Goal: Task Accomplishment & Management: Manage account settings

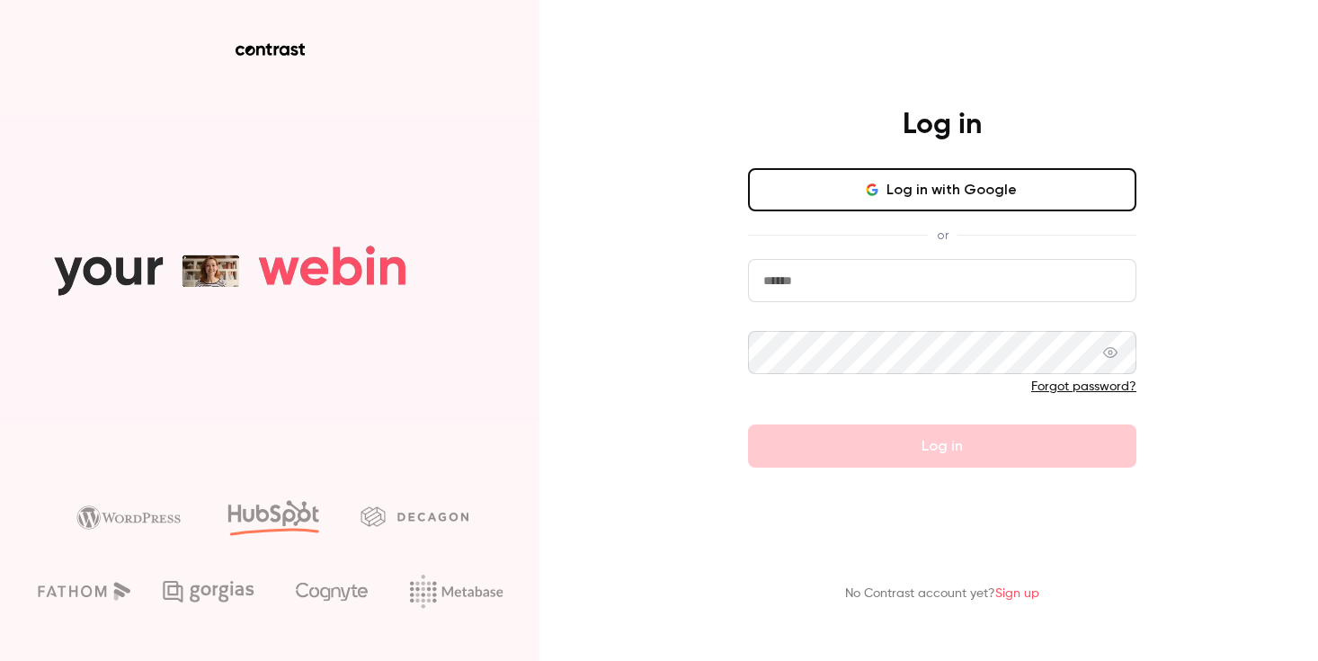
click at [892, 277] on input "email" at bounding box center [942, 280] width 388 height 43
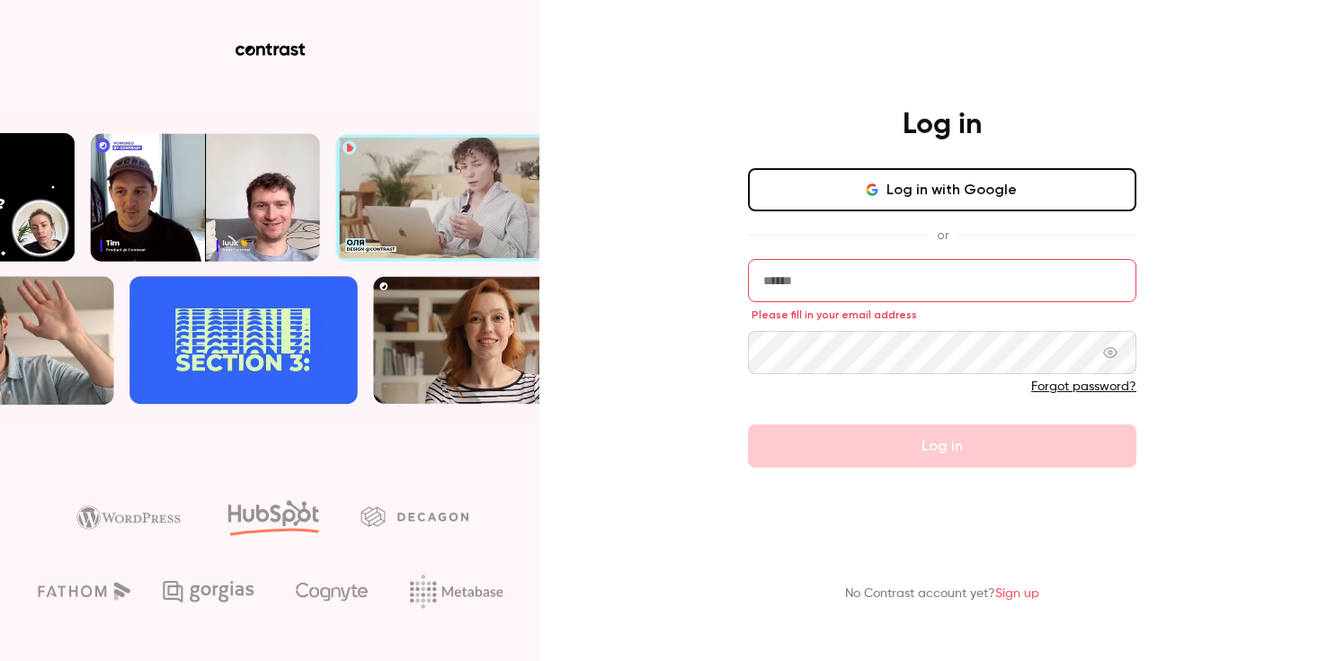
type input "**********"
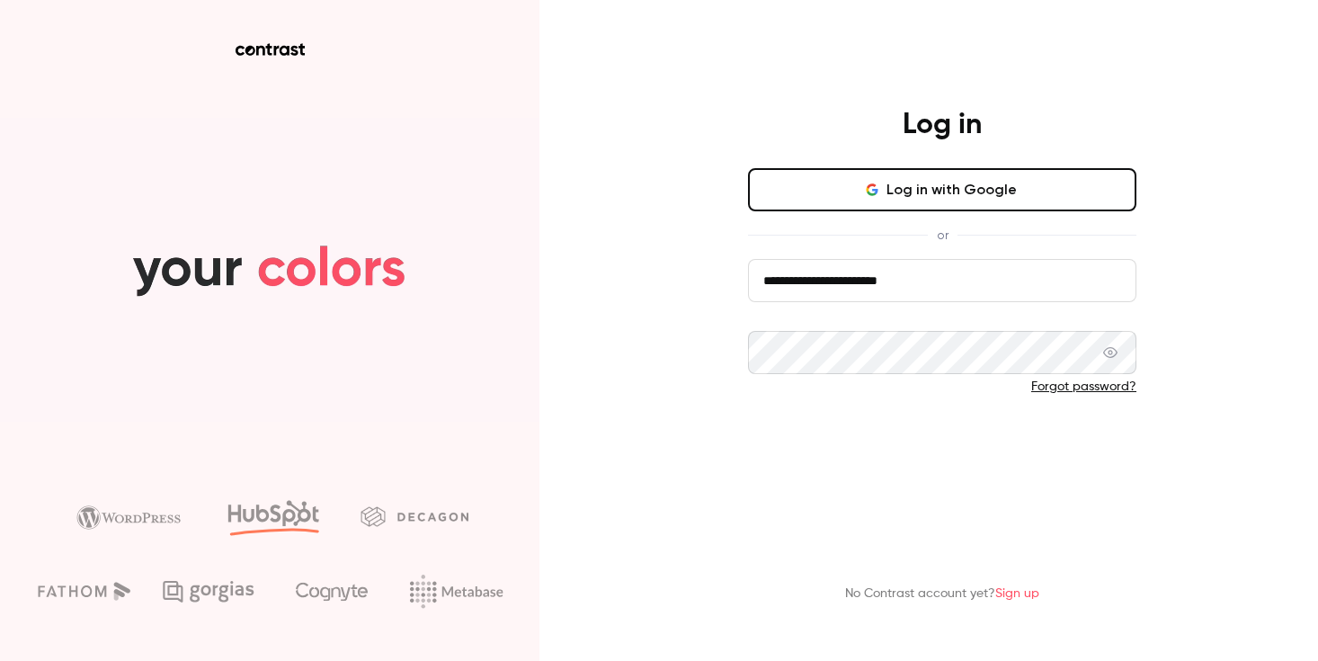
click at [975, 450] on button "Log in" at bounding box center [942, 445] width 388 height 43
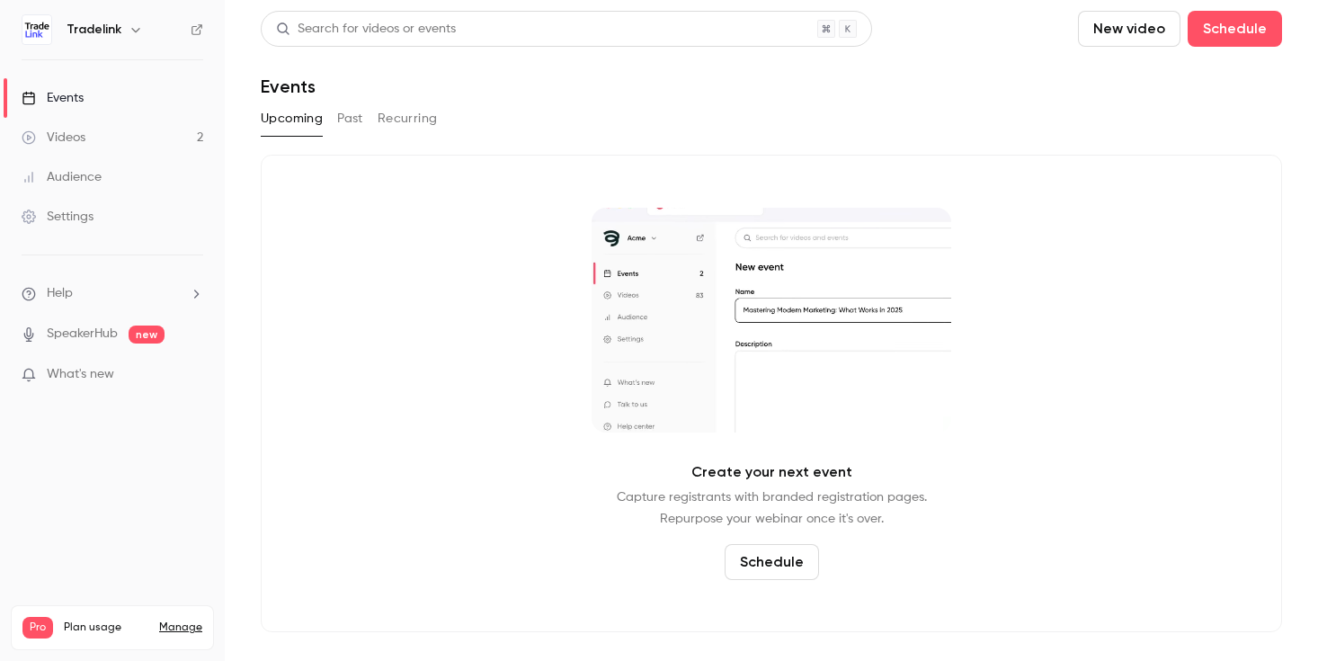
click at [84, 209] on div "Settings" at bounding box center [58, 217] width 72 height 18
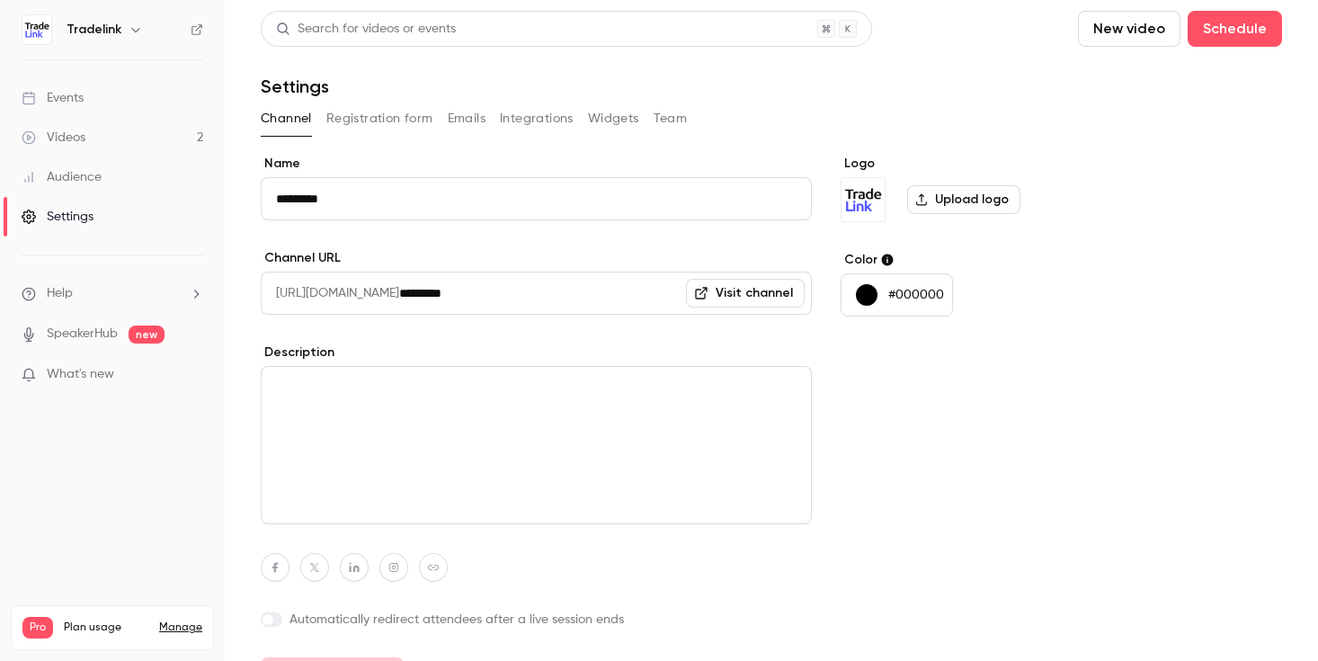
click at [129, 33] on icon "button" at bounding box center [136, 29] width 14 height 14
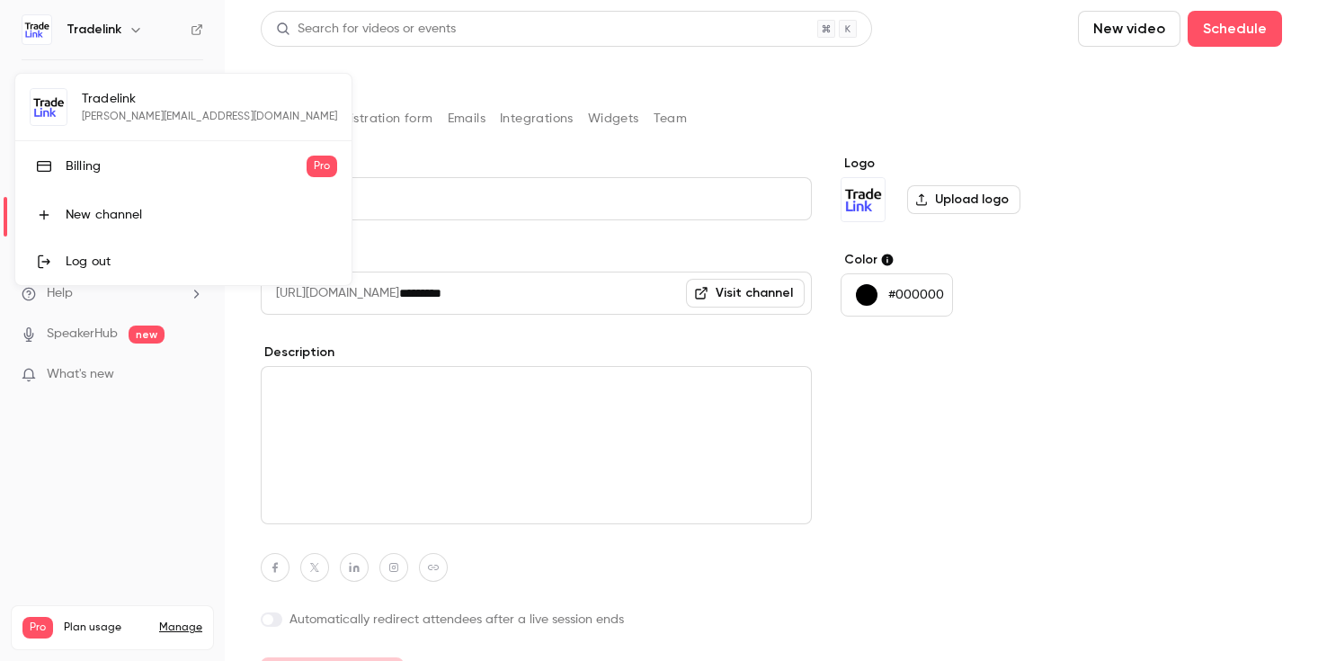
click at [80, 165] on div "Billing" at bounding box center [186, 166] width 241 height 18
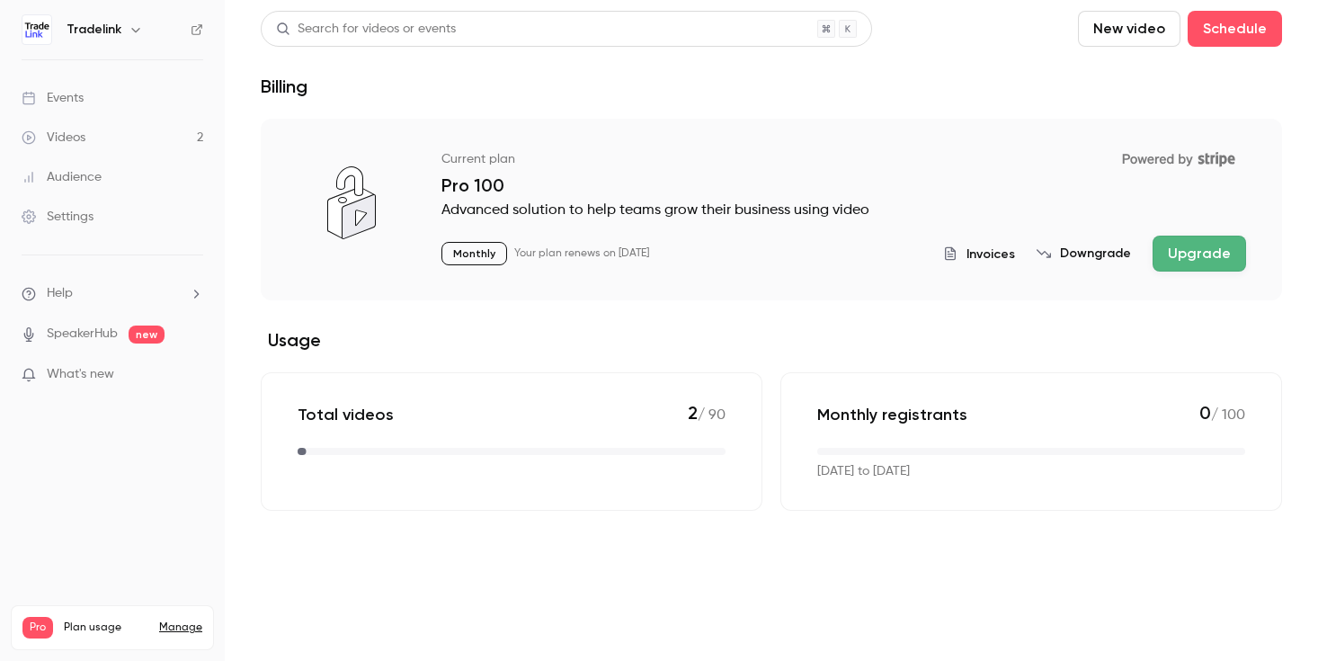
click at [1003, 248] on span "Invoices" at bounding box center [991, 254] width 49 height 19
click at [998, 252] on span "Invoices" at bounding box center [991, 254] width 49 height 19
click at [65, 379] on span "What's new" at bounding box center [80, 374] width 67 height 19
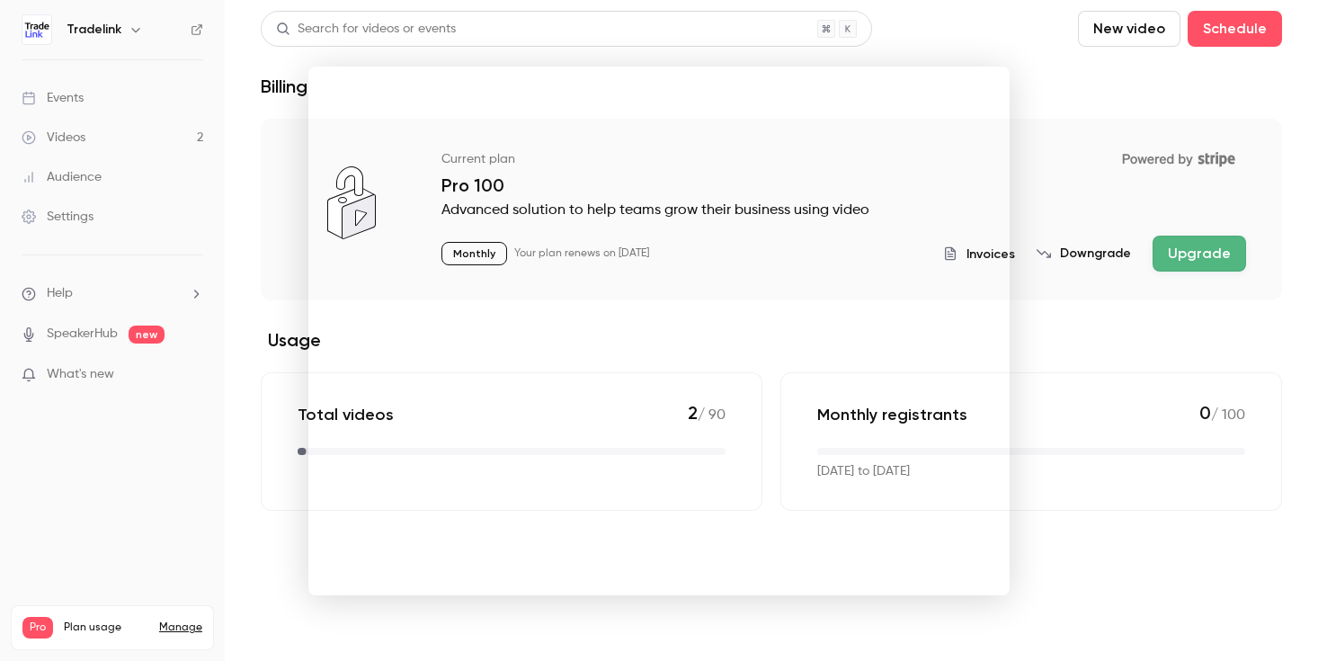
click at [176, 201] on div at bounding box center [659, 330] width 1318 height 661
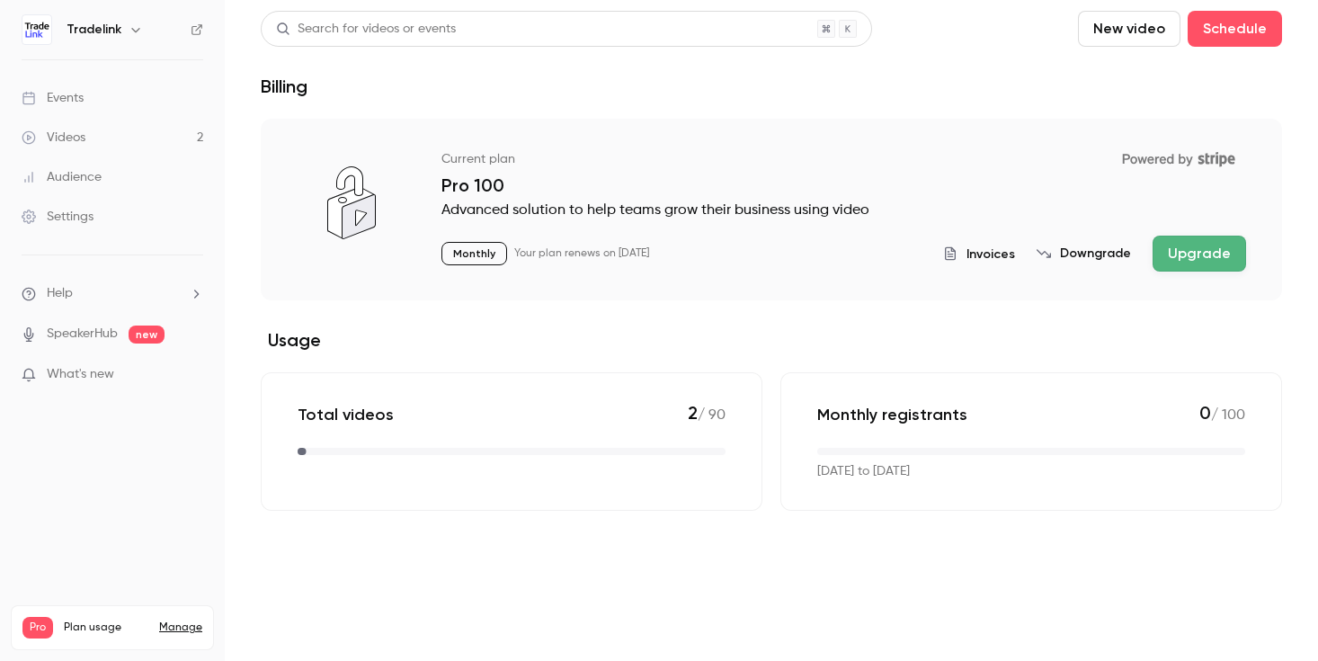
click at [171, 620] on link "Manage" at bounding box center [180, 627] width 43 height 14
click at [180, 620] on link "Manage" at bounding box center [180, 627] width 43 height 14
click at [82, 222] on div "Settings" at bounding box center [58, 217] width 72 height 18
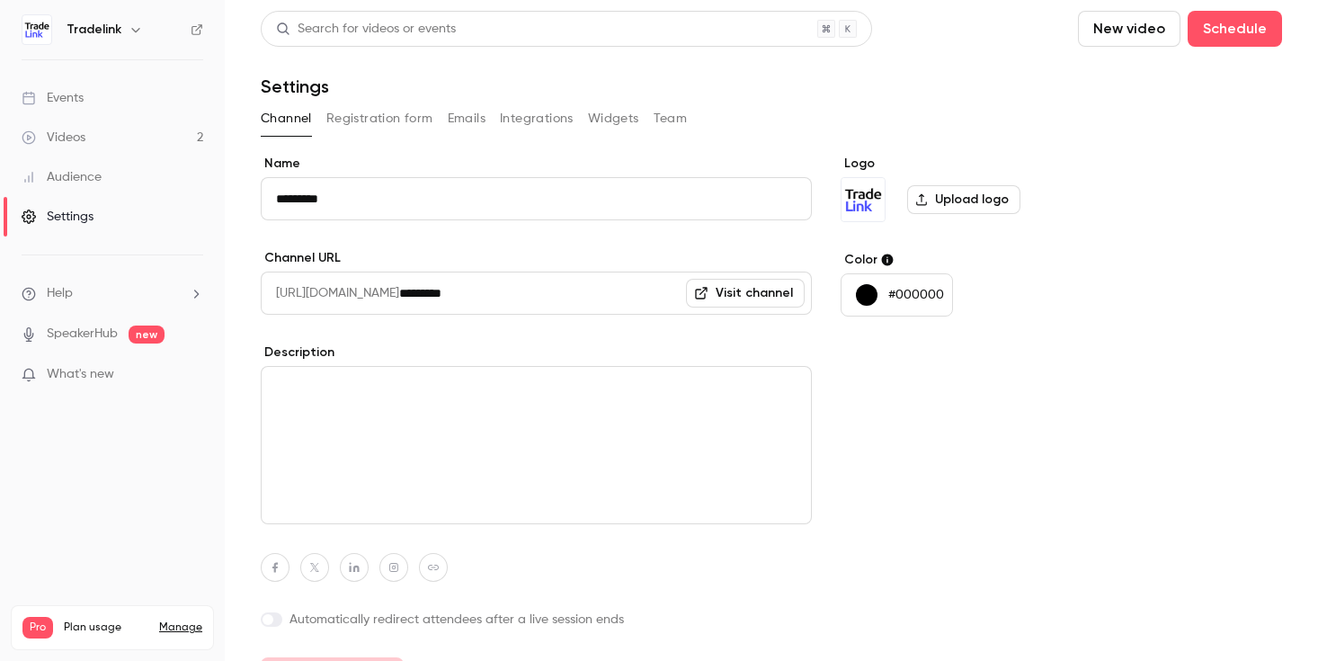
click at [129, 35] on icon "button" at bounding box center [136, 29] width 14 height 14
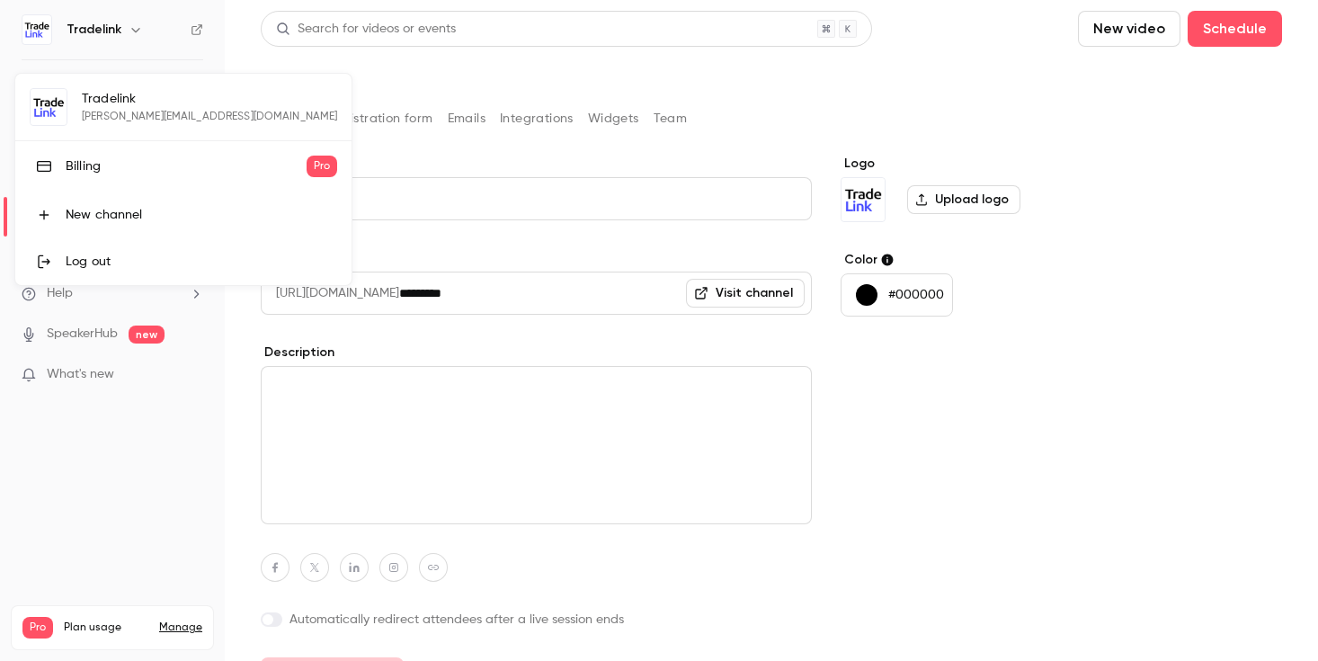
click at [80, 154] on link "Billing Pro" at bounding box center [183, 166] width 336 height 50
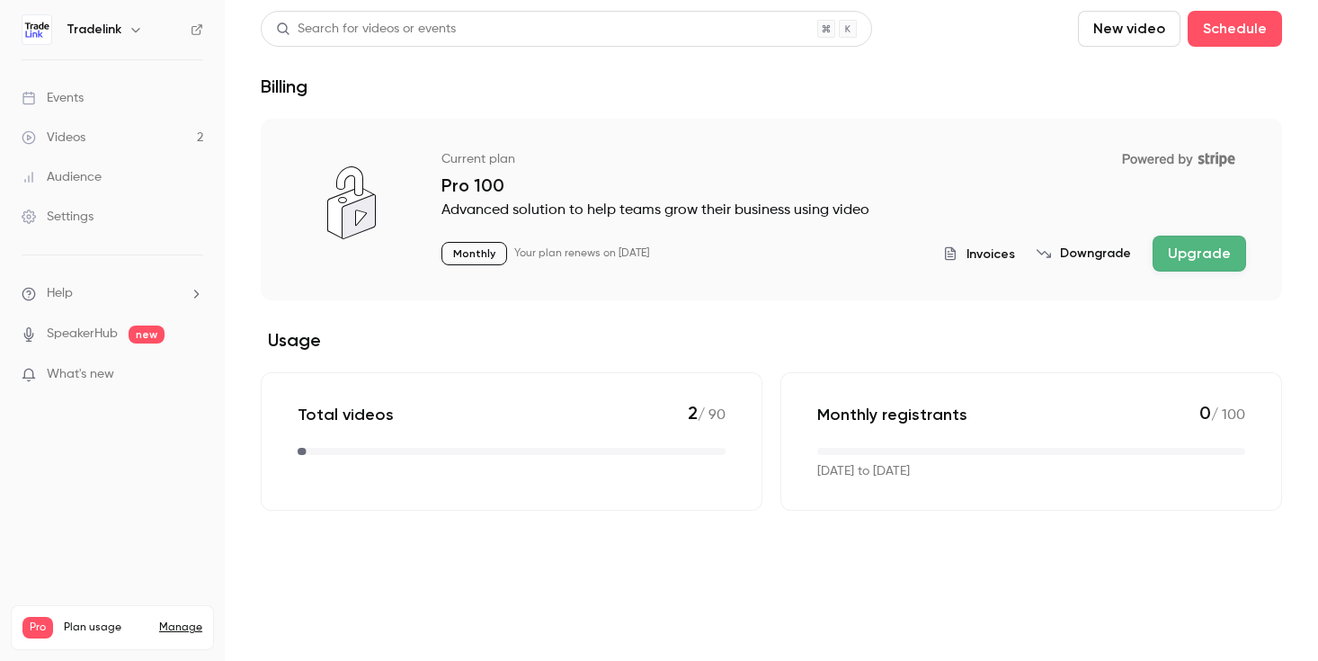
click at [464, 256] on p "Monthly" at bounding box center [475, 253] width 66 height 23
click at [414, 186] on div "Current plan Powered by Stripe Pro 100 Advanced solution to help teams grow the…" at bounding box center [772, 210] width 1022 height 182
